Goal: Task Accomplishment & Management: Manage account settings

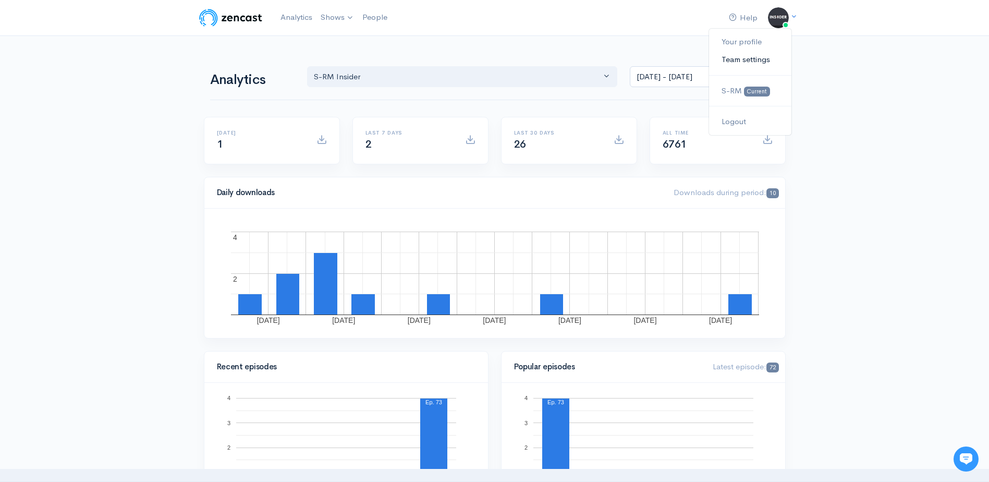
click at [753, 62] on link "Team settings" at bounding box center [750, 60] width 82 height 18
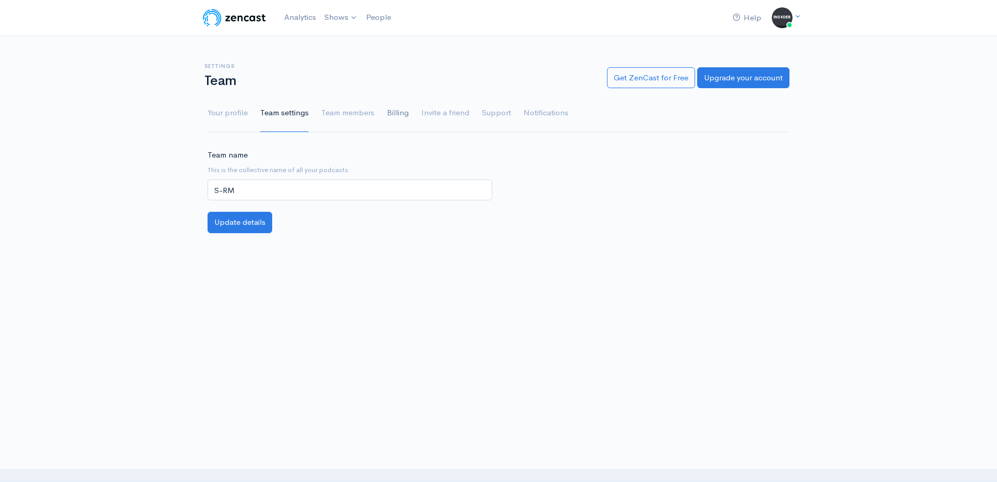
click at [404, 107] on link "Billing" at bounding box center [398, 113] width 22 height 38
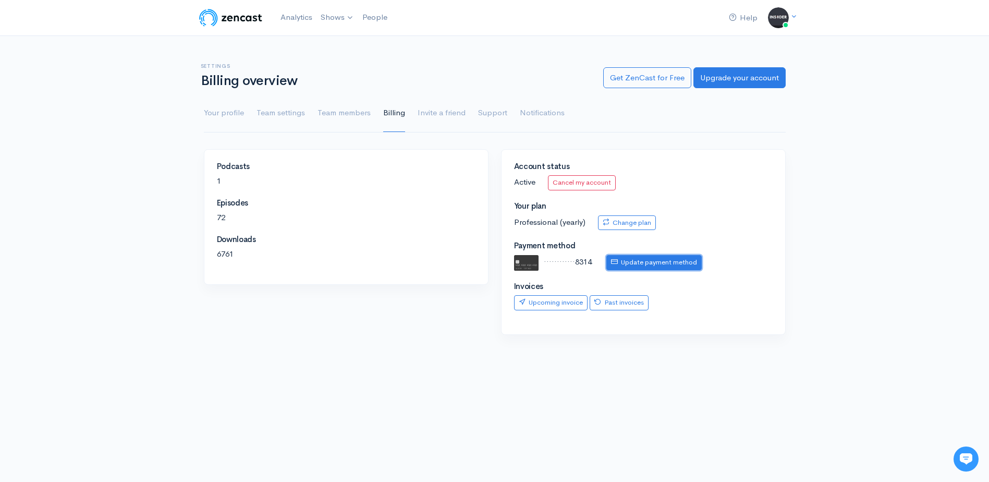
click at [645, 266] on link "Update payment method" at bounding box center [653, 262] width 95 height 15
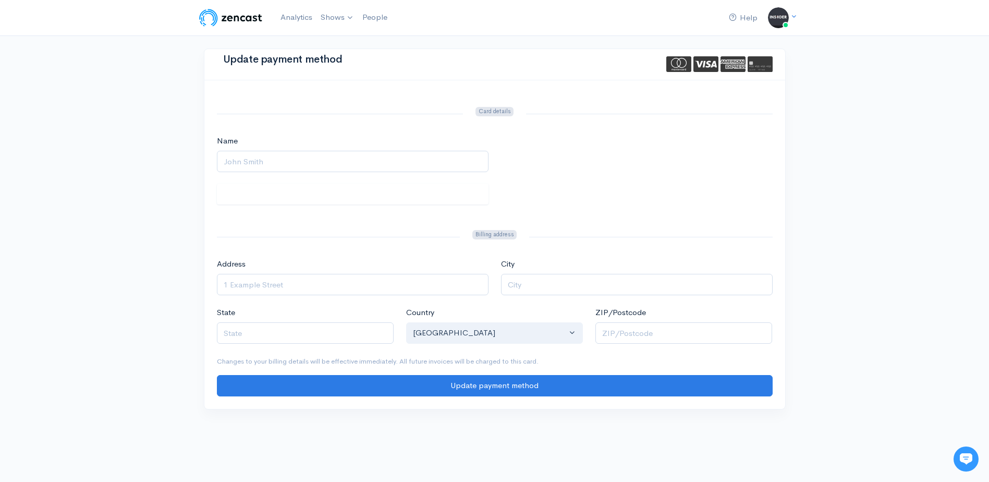
click at [241, 17] on img at bounding box center [231, 17] width 66 height 21
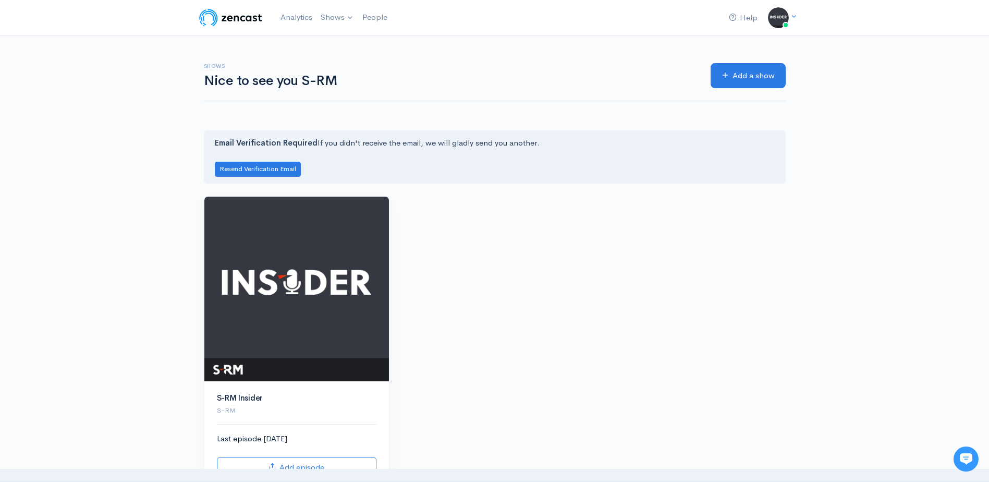
click at [234, 18] on img at bounding box center [231, 17] width 66 height 21
click at [380, 18] on link "People" at bounding box center [374, 17] width 33 height 22
click at [786, 19] on img at bounding box center [778, 17] width 21 height 21
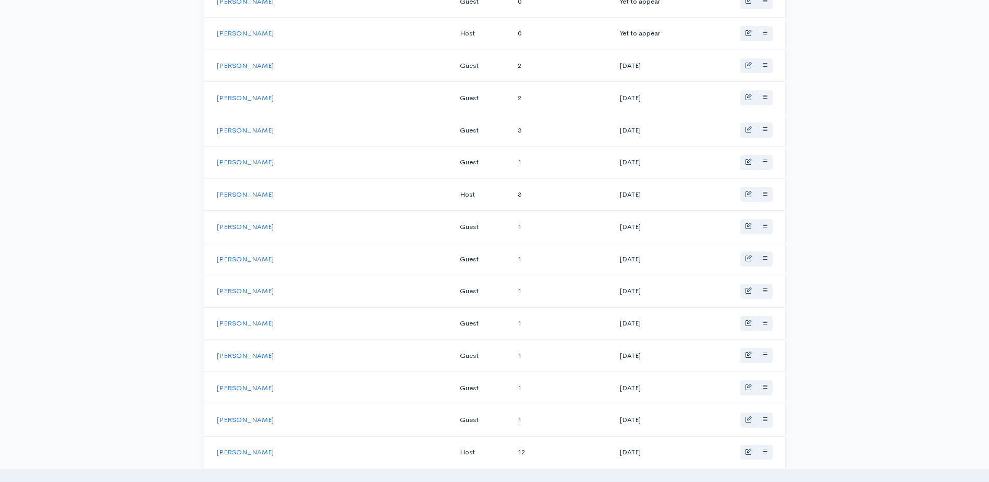
scroll to position [209, 0]
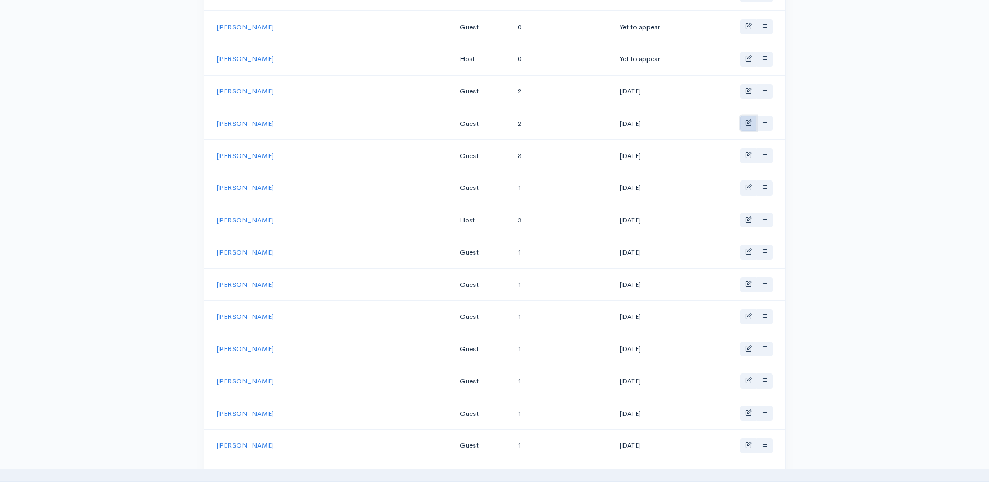
click at [745, 122] on span "Basic example" at bounding box center [748, 122] width 7 height 7
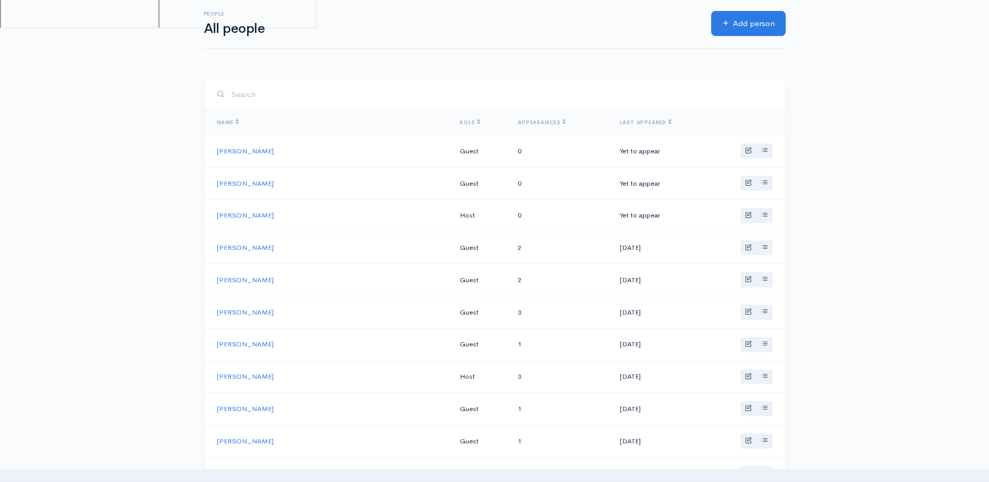
scroll to position [24, 0]
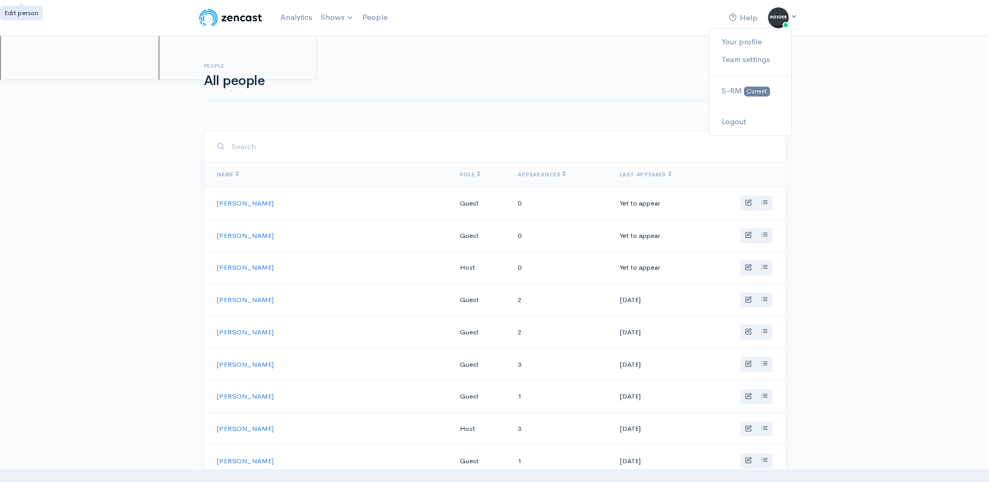
click at [768, 16] on img at bounding box center [778, 17] width 21 height 21
click at [741, 37] on link "Your profile" at bounding box center [750, 42] width 82 height 18
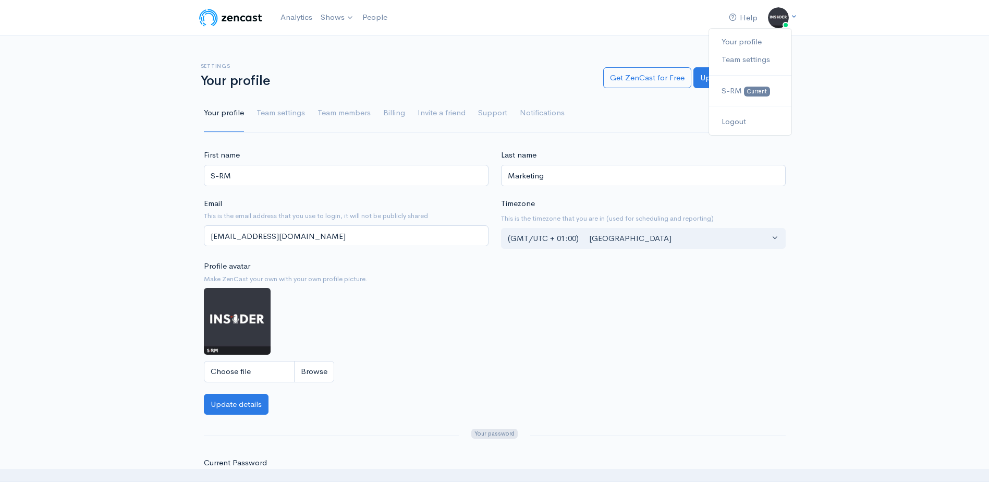
click at [784, 22] on img at bounding box center [778, 17] width 21 height 21
click at [750, 38] on link "Your profile" at bounding box center [750, 42] width 82 height 18
click at [406, 113] on ul "Your profile Team settings Team members Billing Invite a friend Support Notific…" at bounding box center [495, 113] width 582 height 38
click at [396, 114] on link "Billing" at bounding box center [394, 113] width 22 height 38
